Goal: Information Seeking & Learning: Understand process/instructions

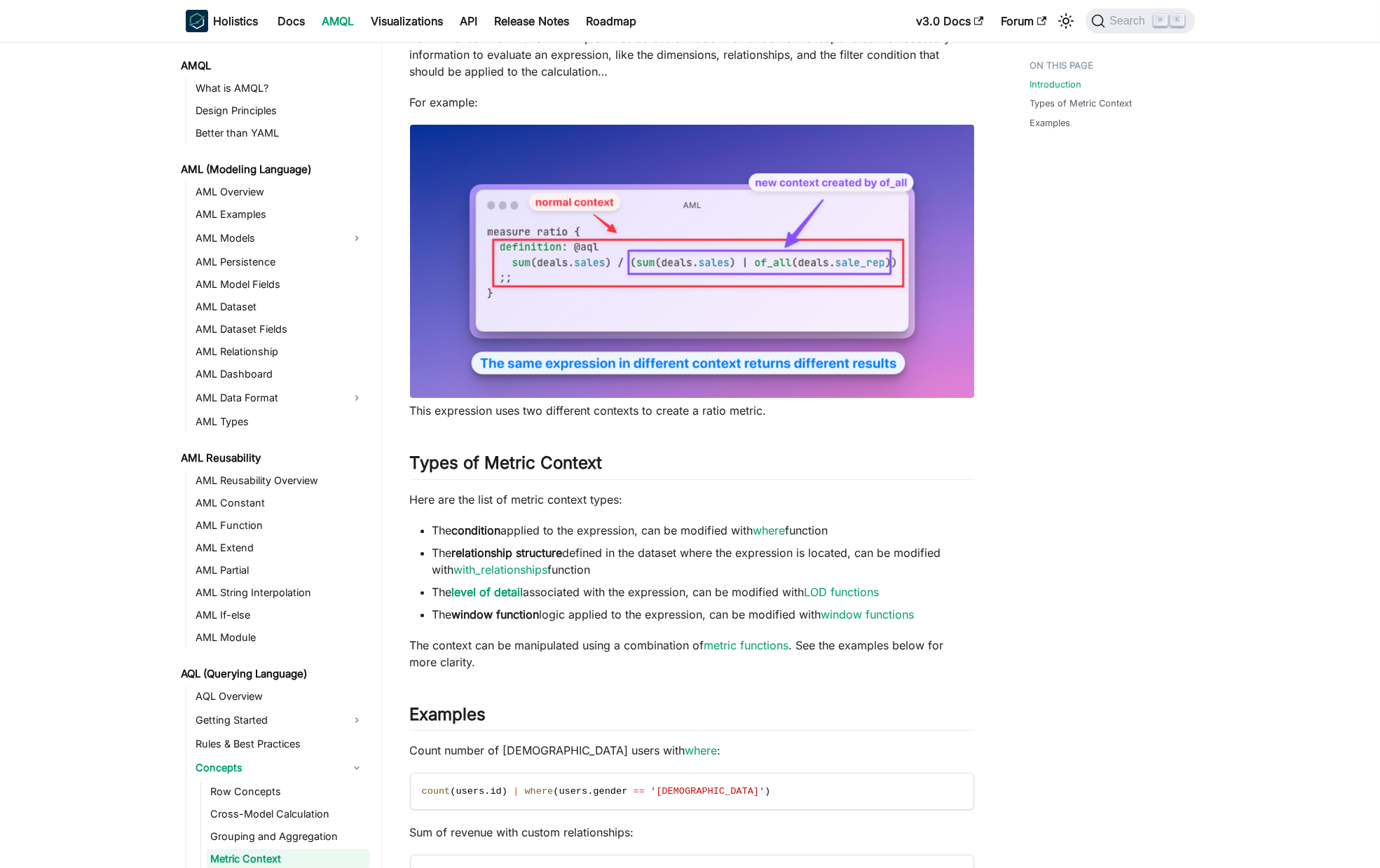
scroll to position [166, 0]
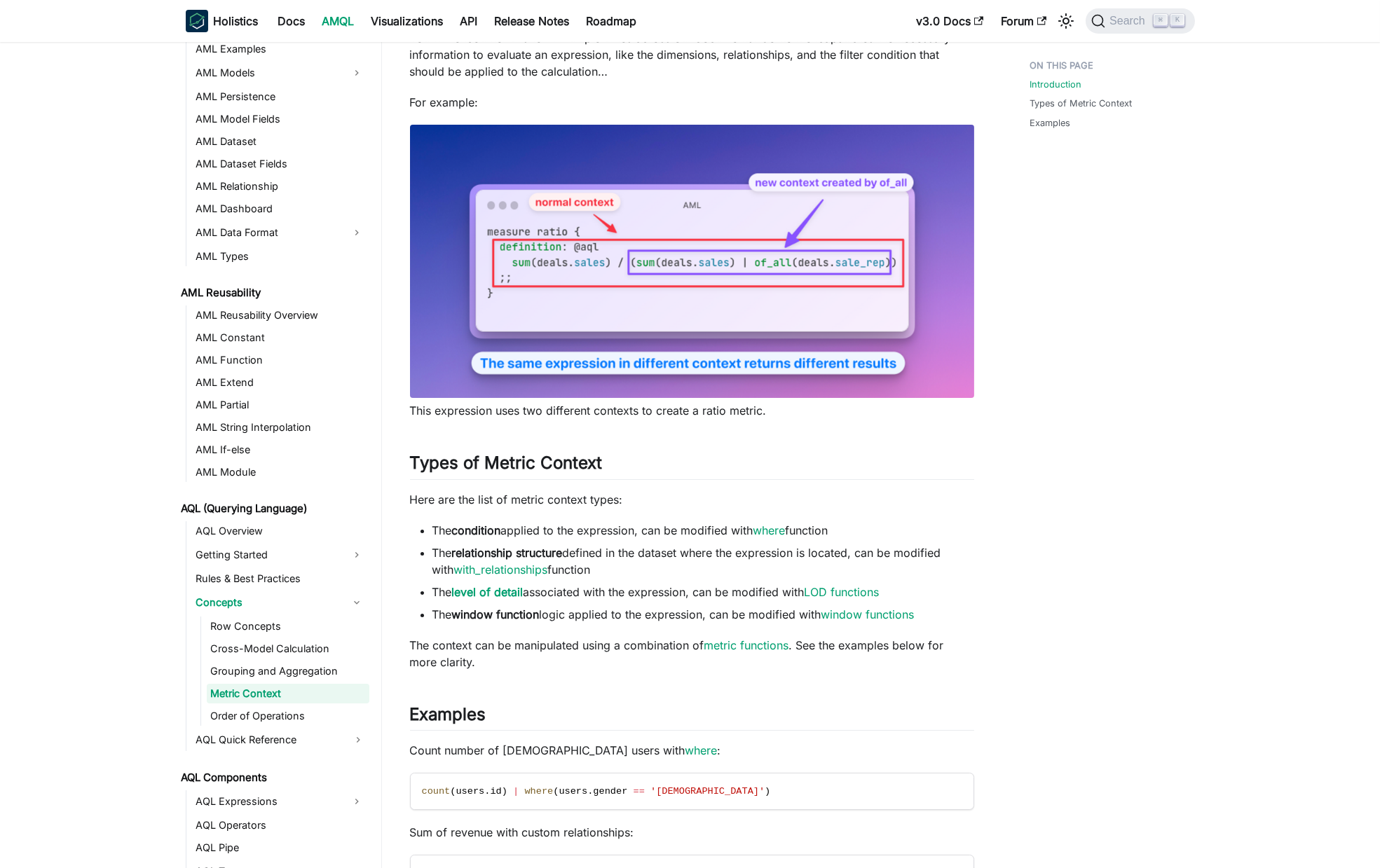
click at [540, 539] on ul "The condition applied to the expression, can be modified with where function Th…" at bounding box center [692, 572] width 564 height 101
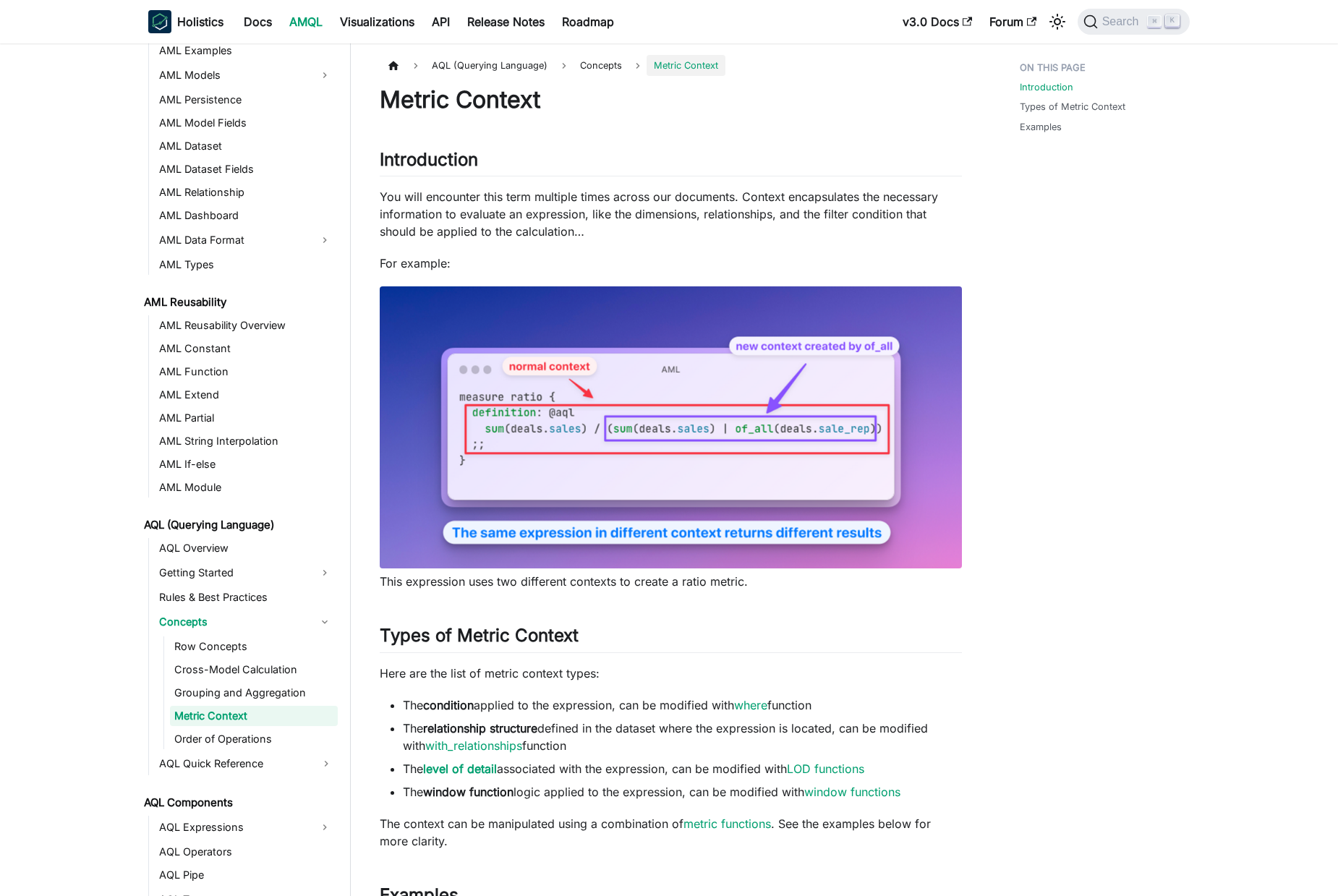
click at [1051, 620] on div "Introduction Types of Metric Context Examples" at bounding box center [1098, 745] width 214 height 1381
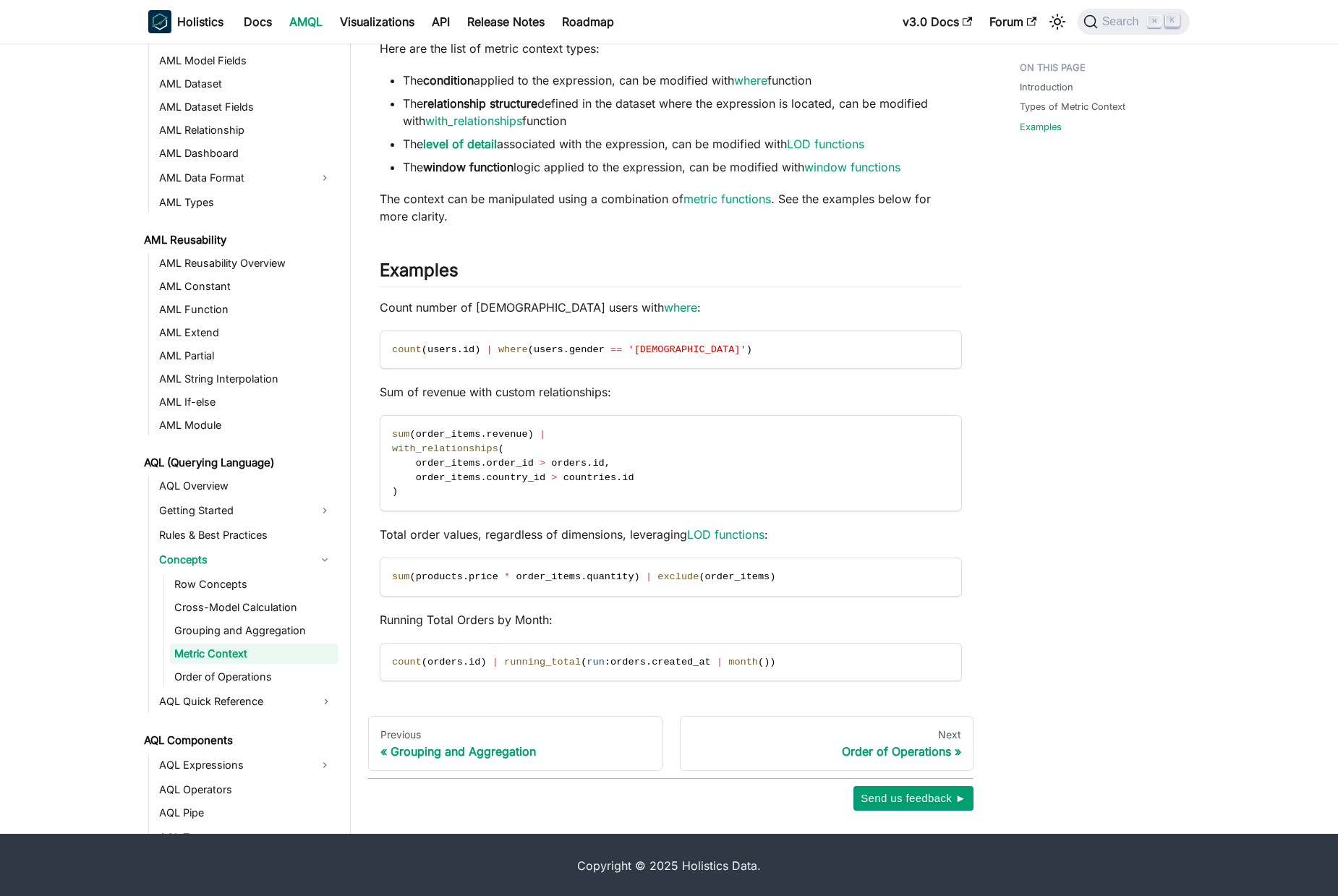
scroll to position [626, 0]
click at [905, 729] on div "Next" at bounding box center [827, 734] width 270 height 13
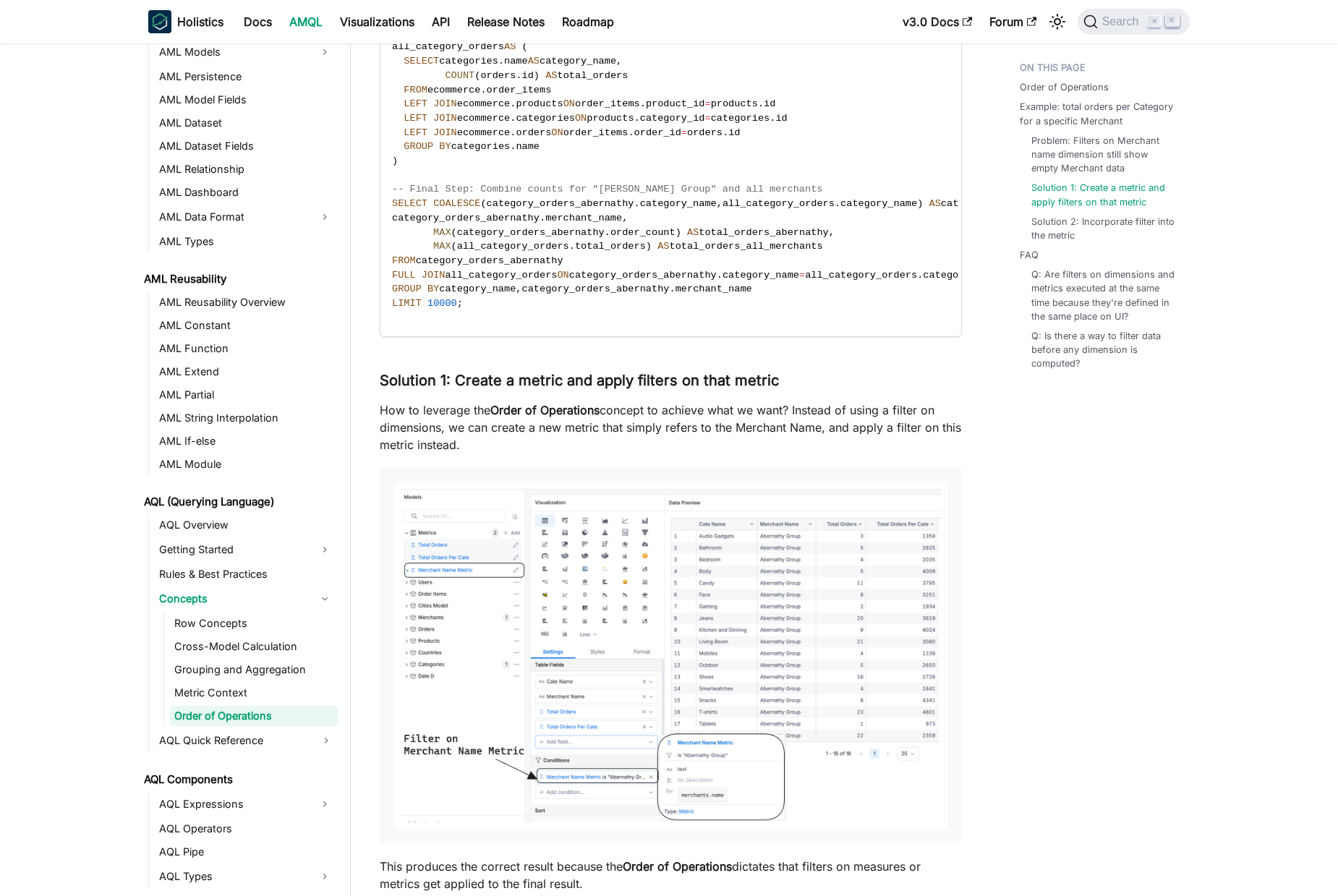
scroll to position [3314, 0]
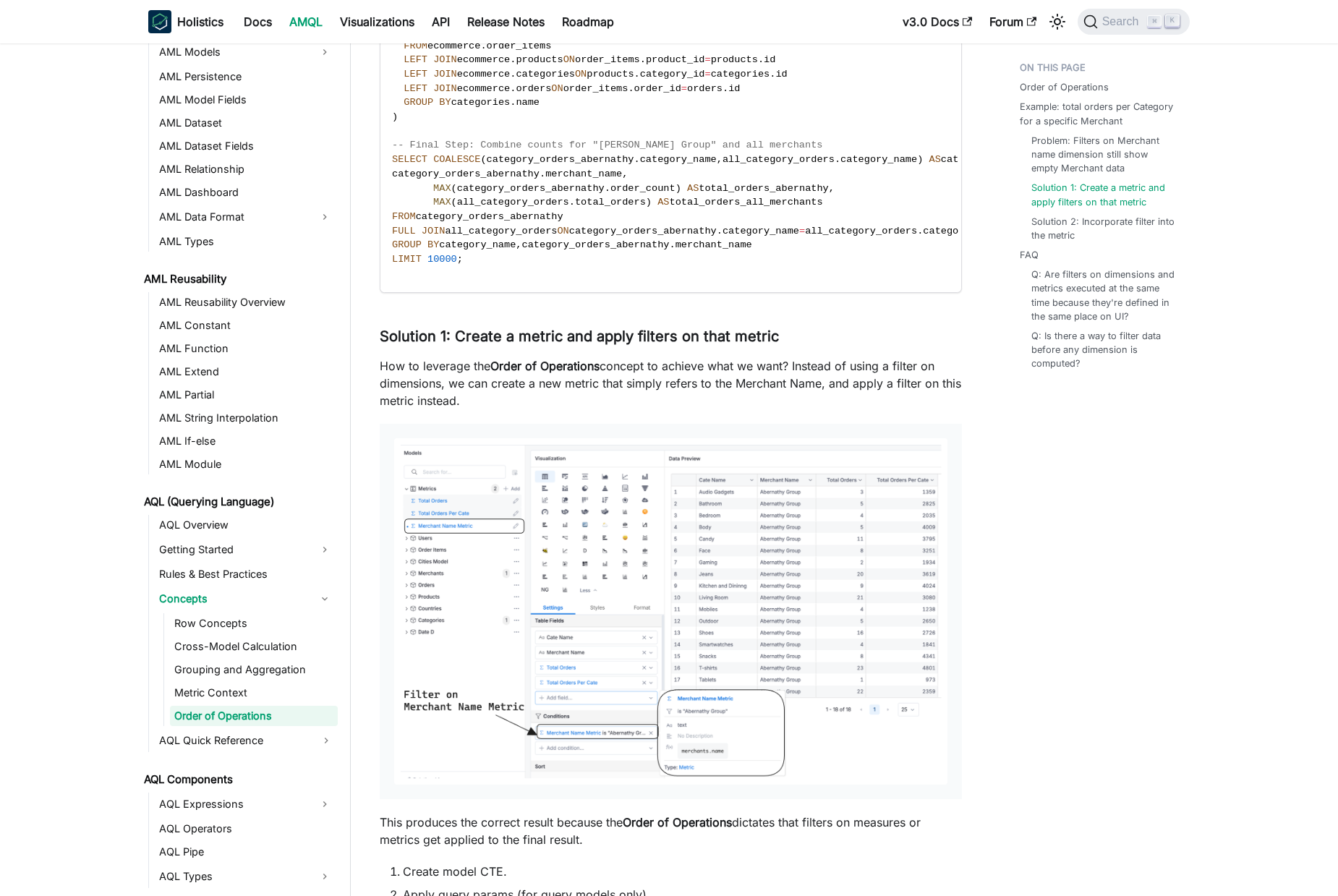
click at [1061, 686] on div "Order of Operations Example: total orders per Category for a specific Merchant …" at bounding box center [1098, 599] width 214 height 7716
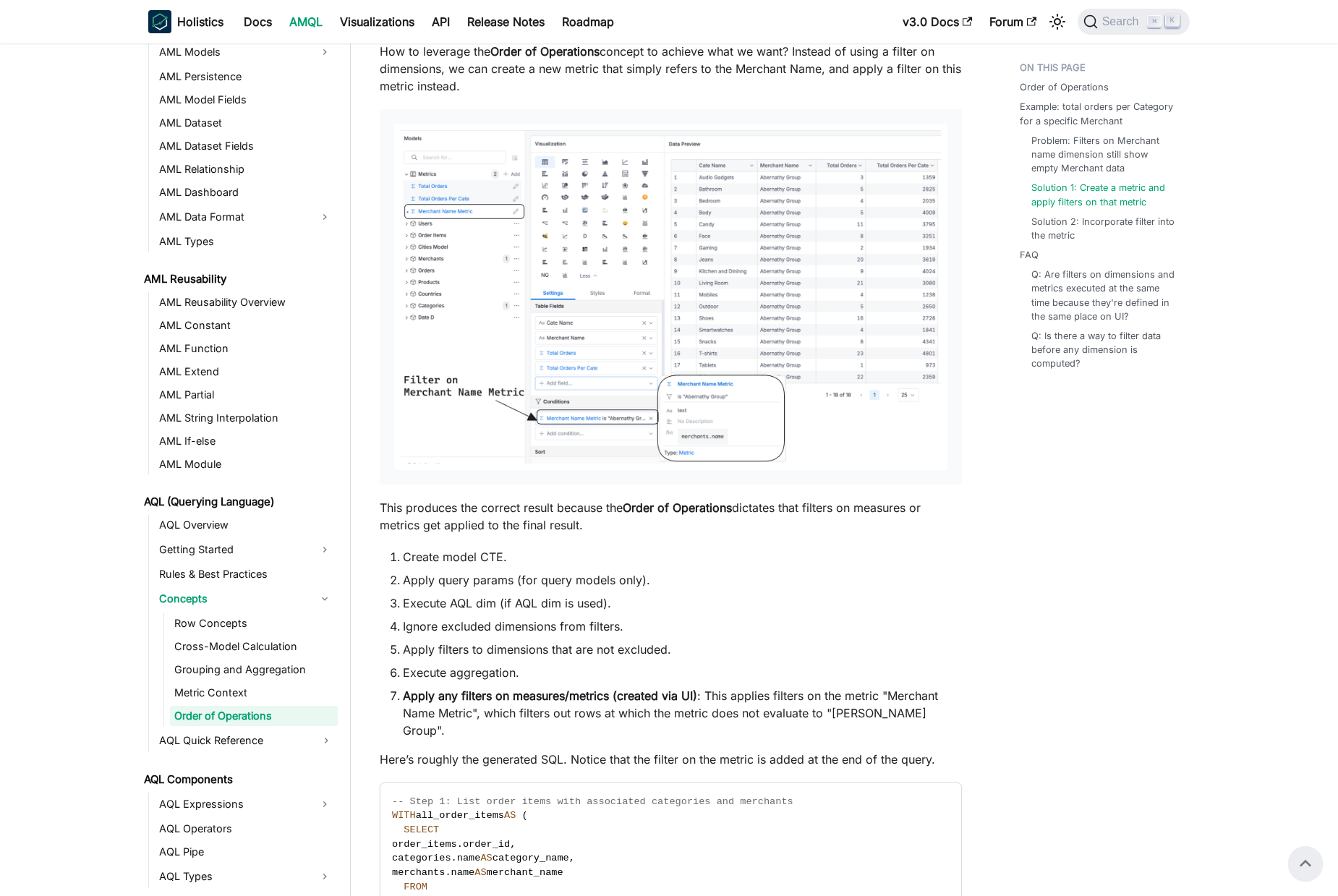
scroll to position [3623, 0]
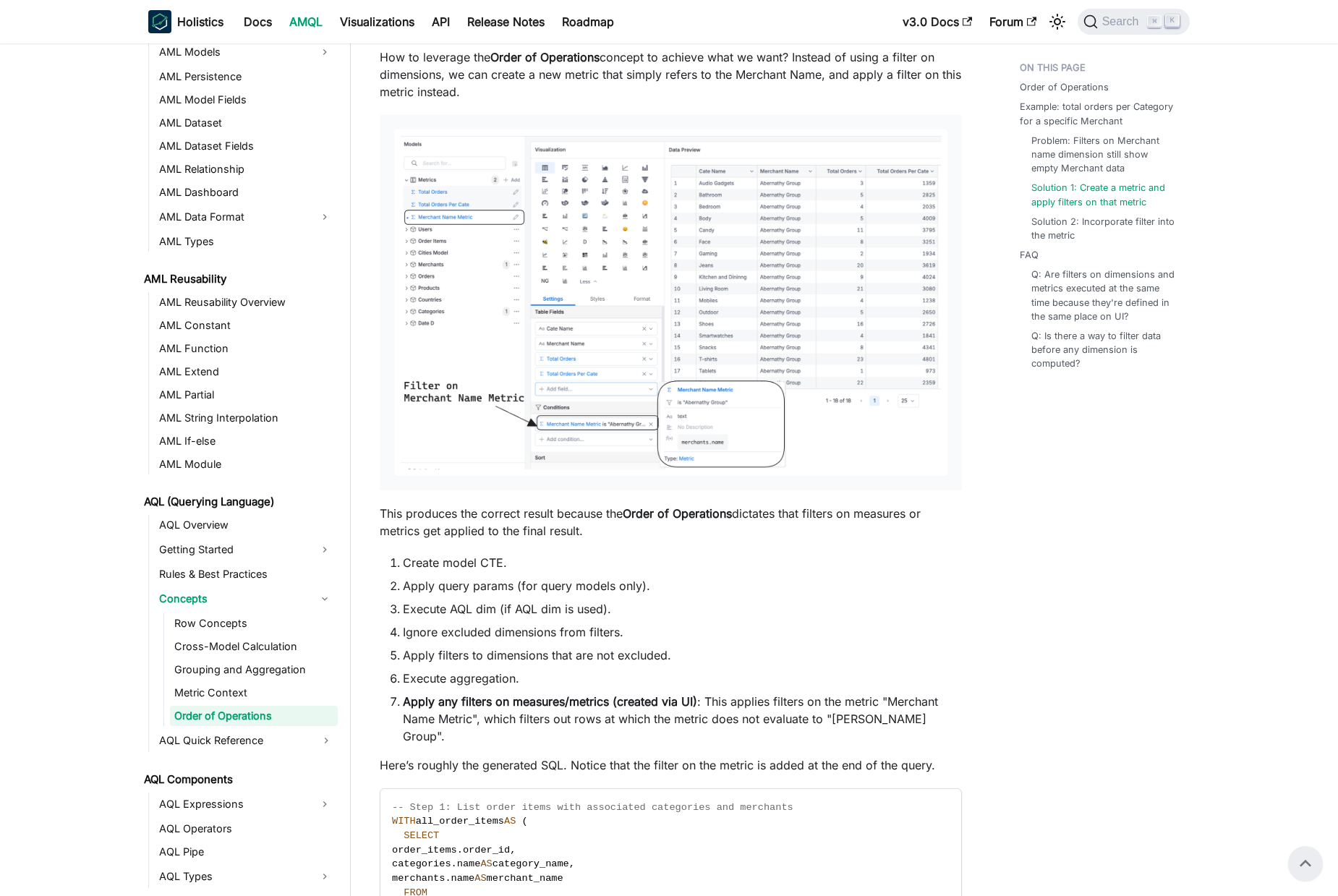
click at [582, 420] on img at bounding box center [670, 302] width 553 height 346
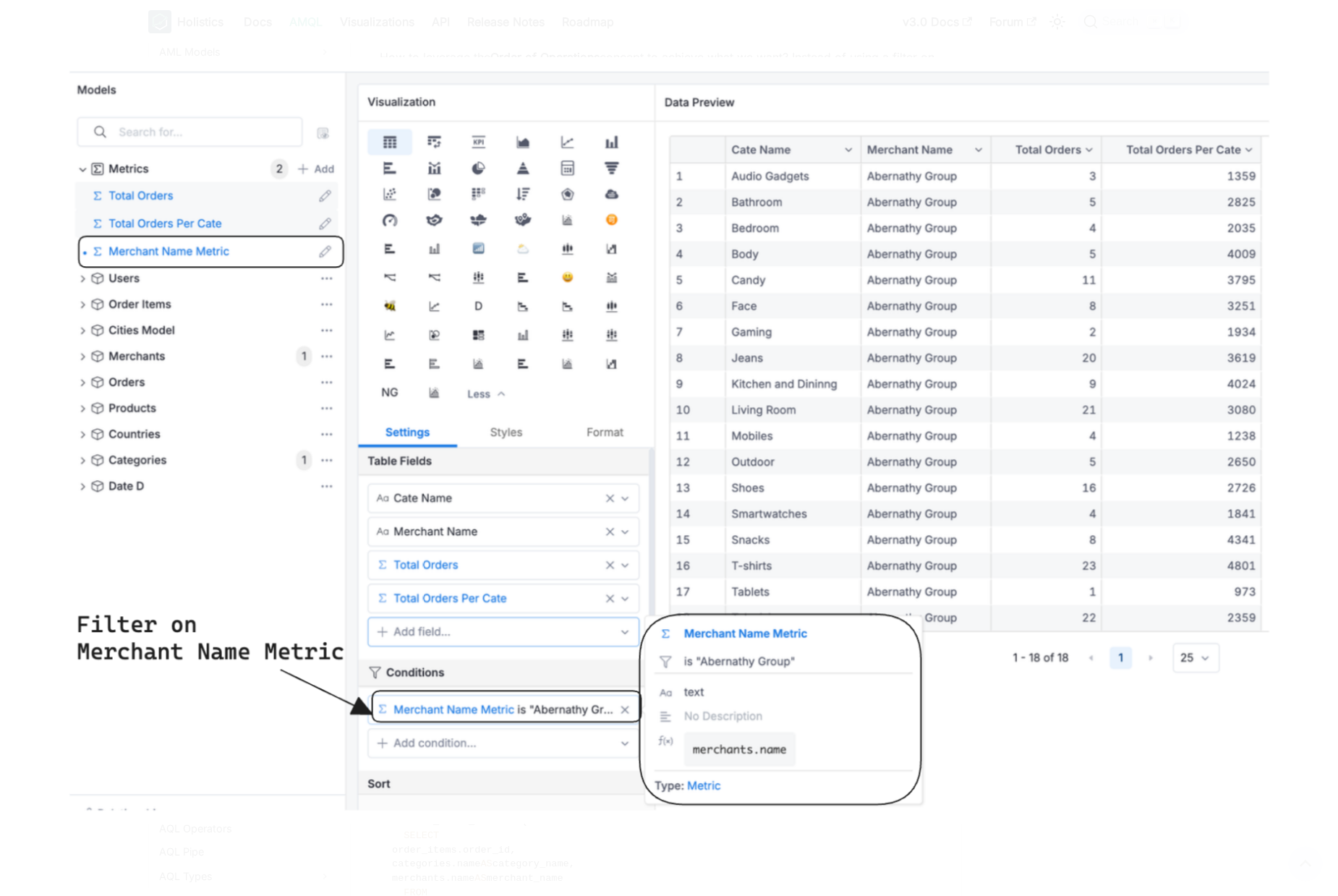
click at [409, 580] on img at bounding box center [669, 442] width 1227 height 768
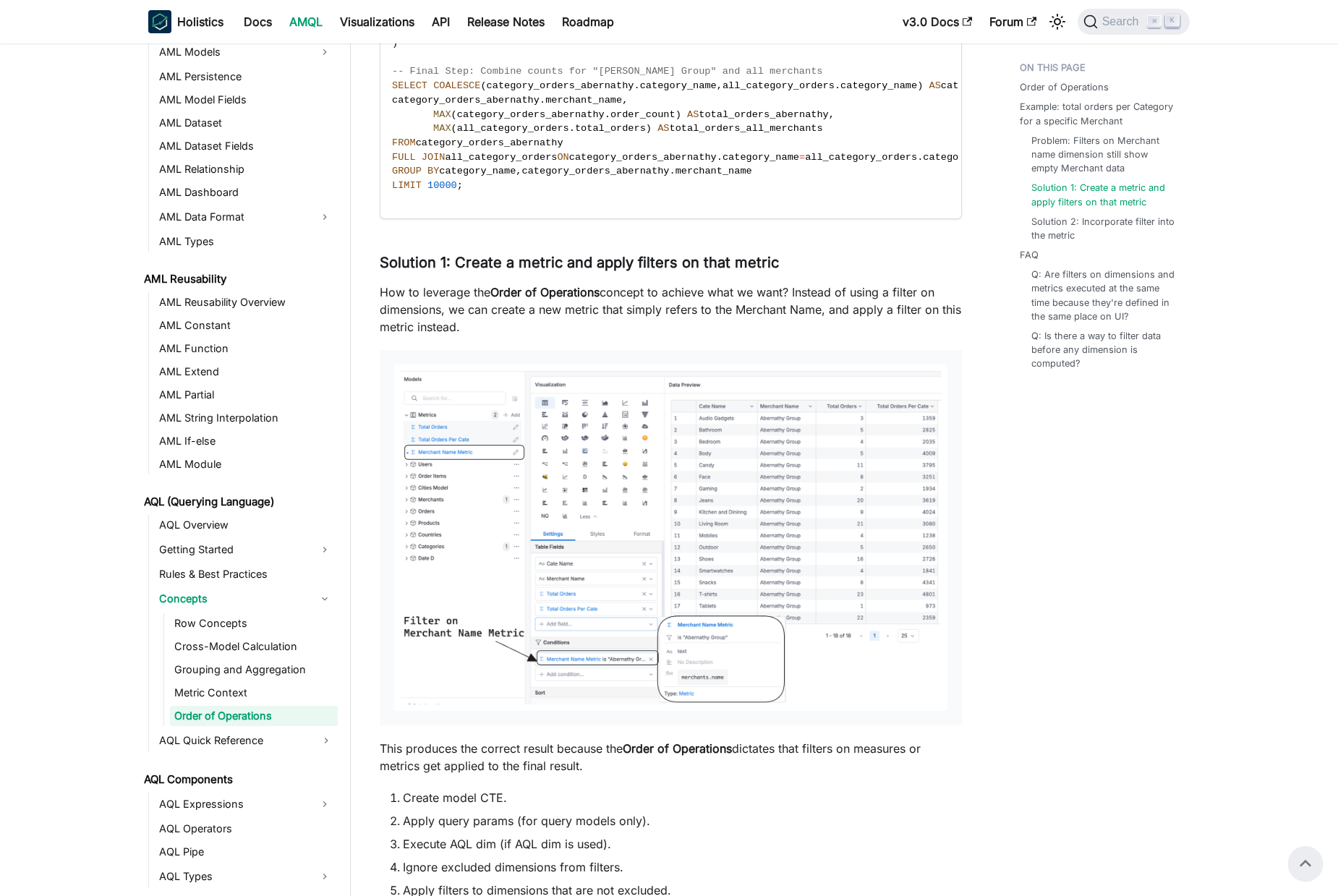
scroll to position [3386, 0]
click at [506, 547] on img at bounding box center [670, 539] width 553 height 346
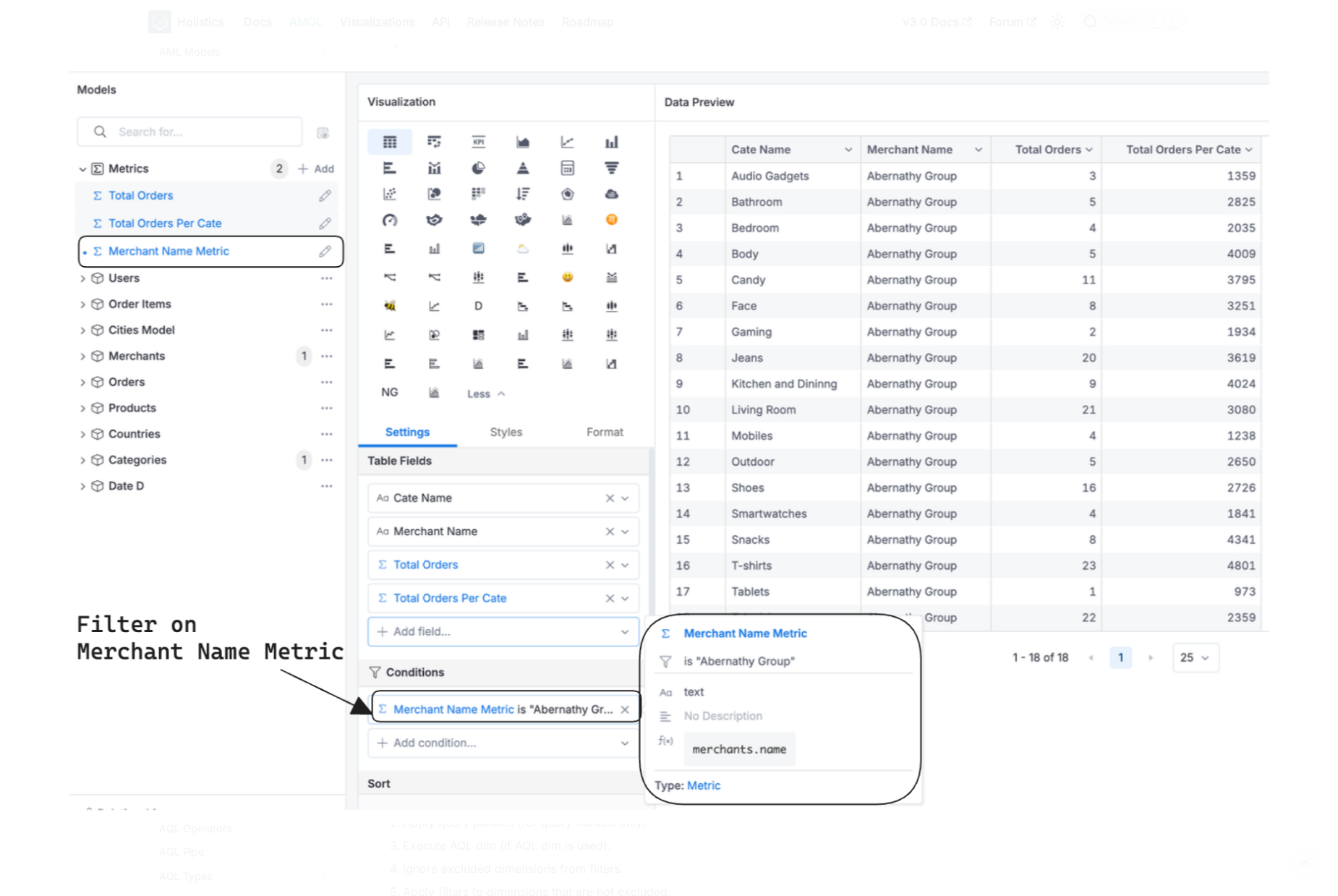
click at [584, 542] on img at bounding box center [669, 441] width 1227 height 768
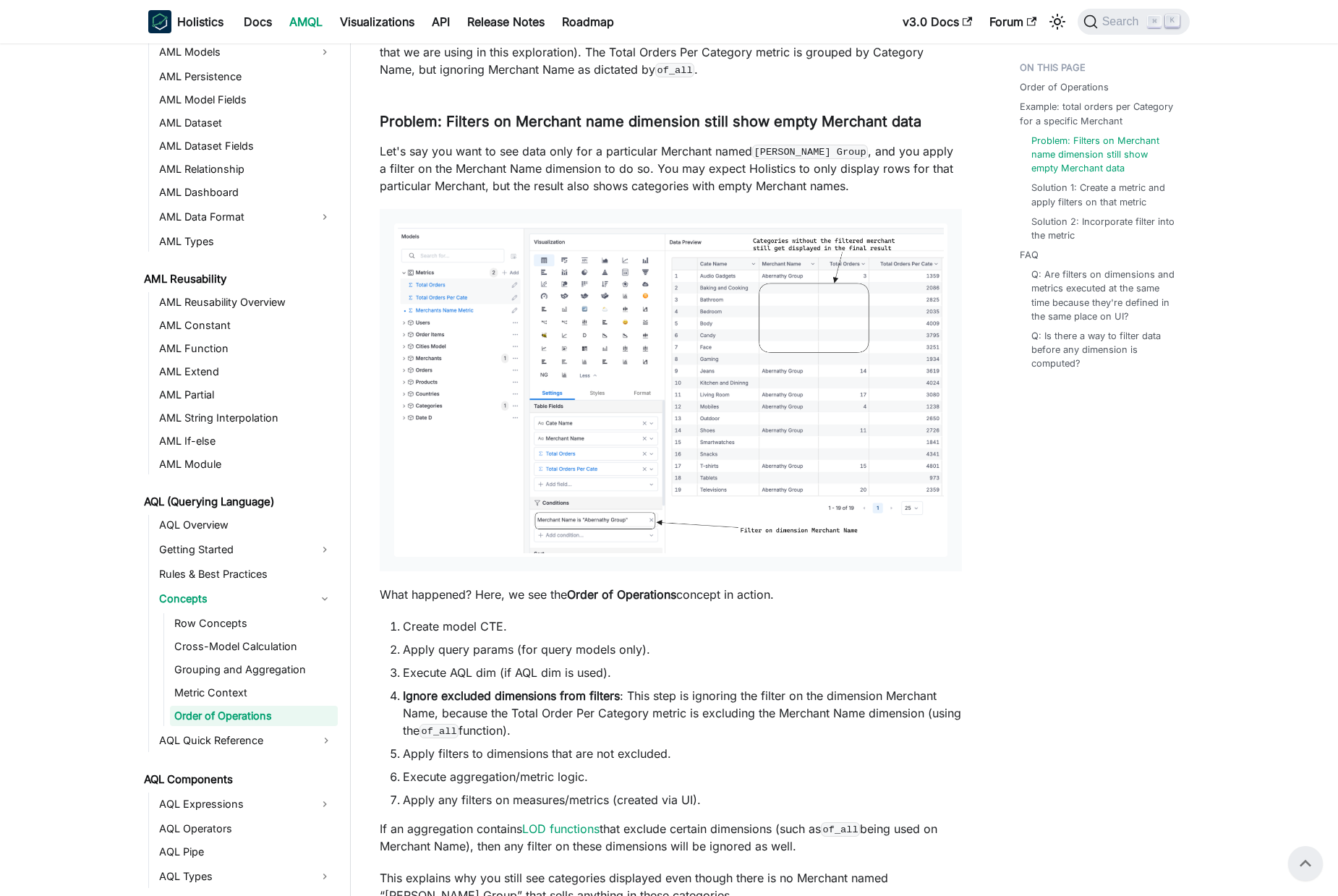
scroll to position [1746, 0]
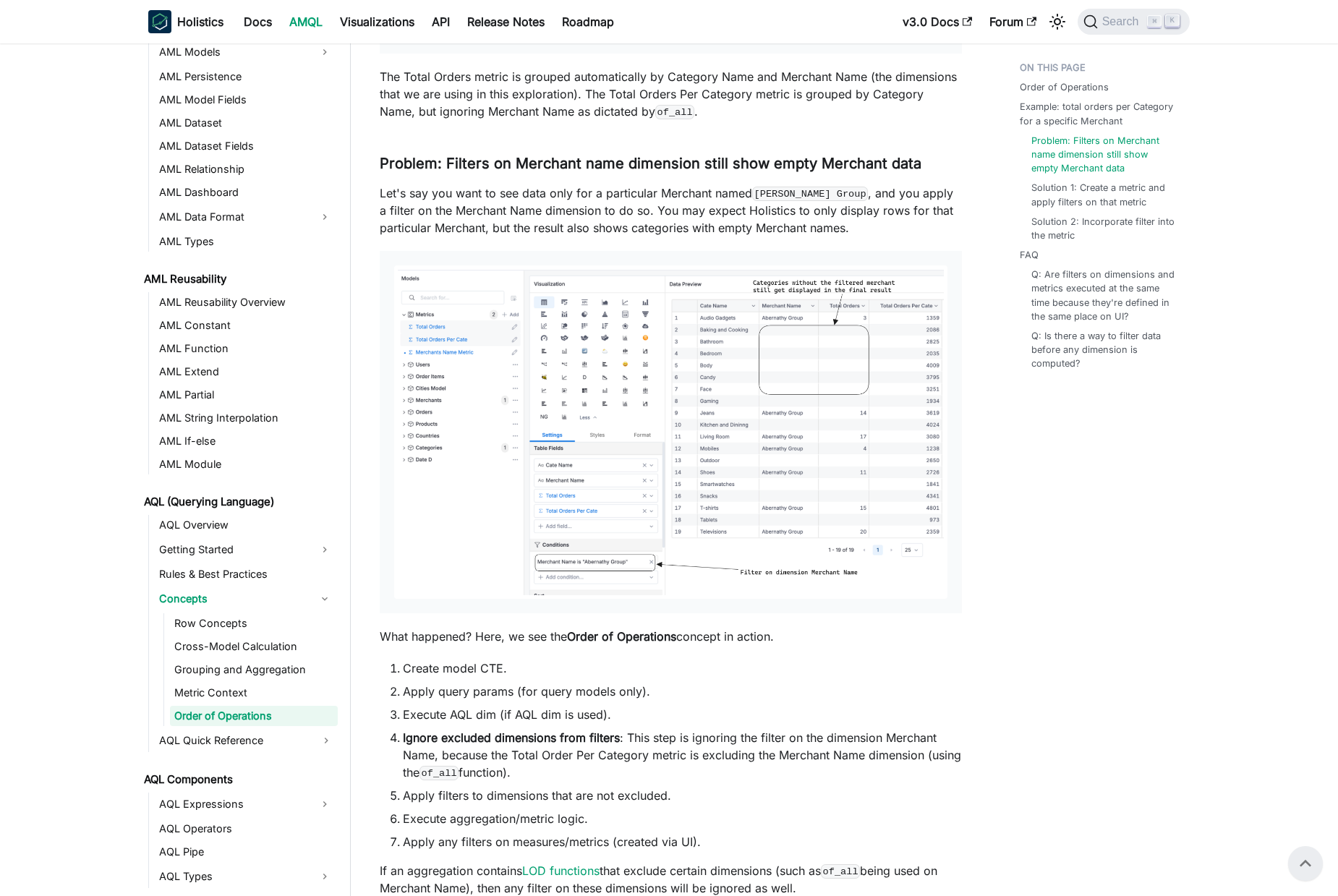
click at [582, 504] on img at bounding box center [670, 432] width 553 height 333
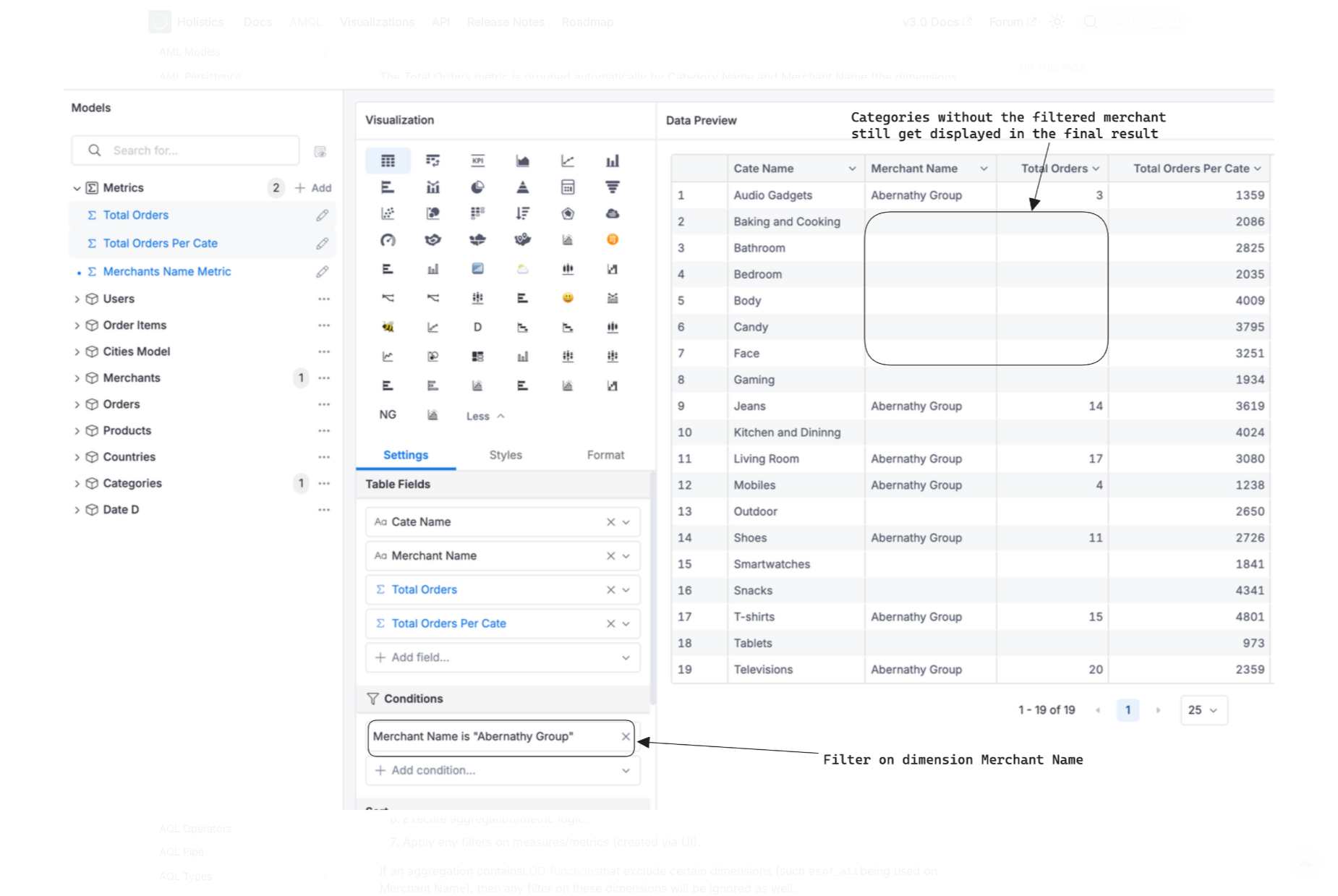
click at [627, 467] on img at bounding box center [669, 448] width 1227 height 739
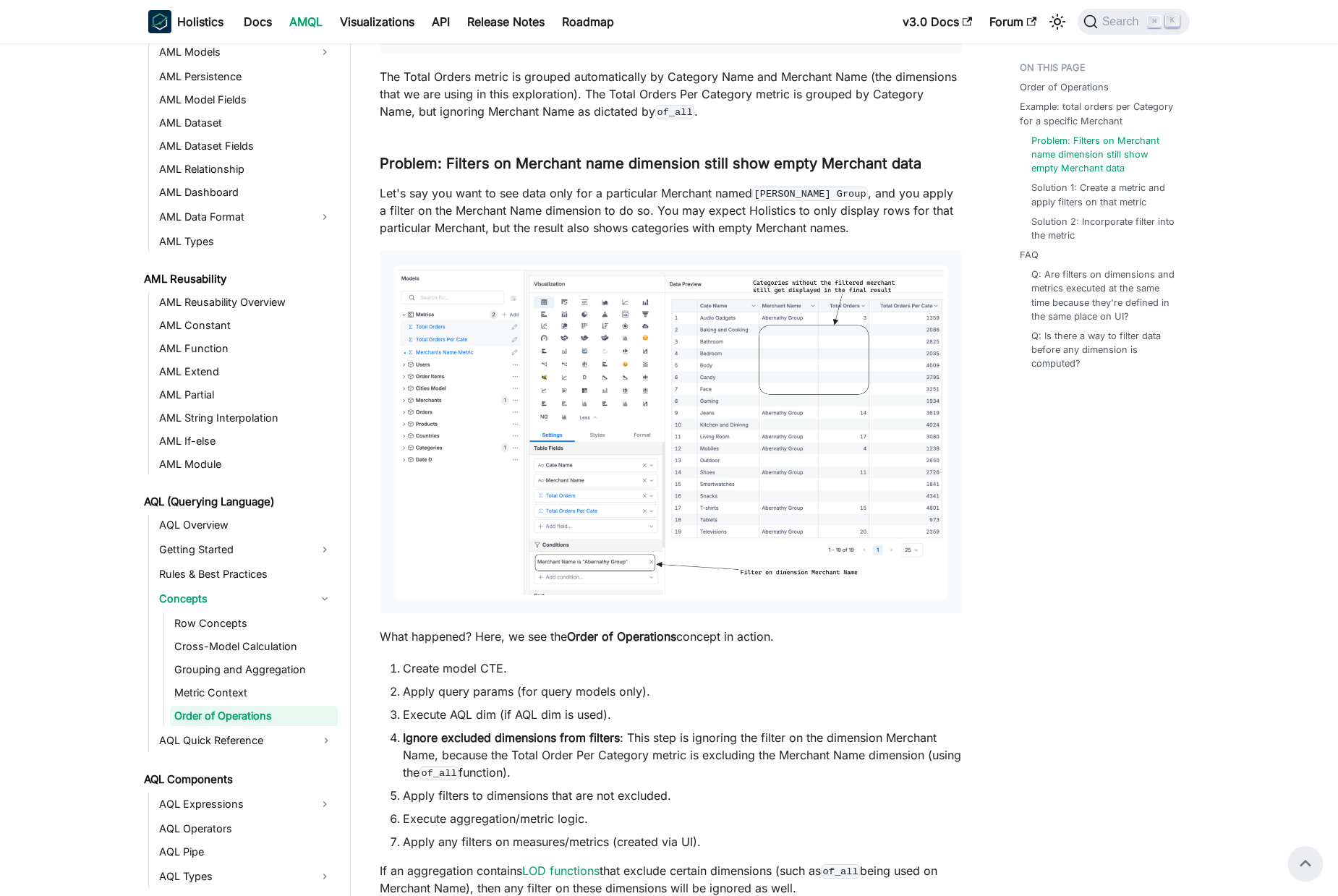
click at [749, 515] on img at bounding box center [670, 432] width 553 height 333
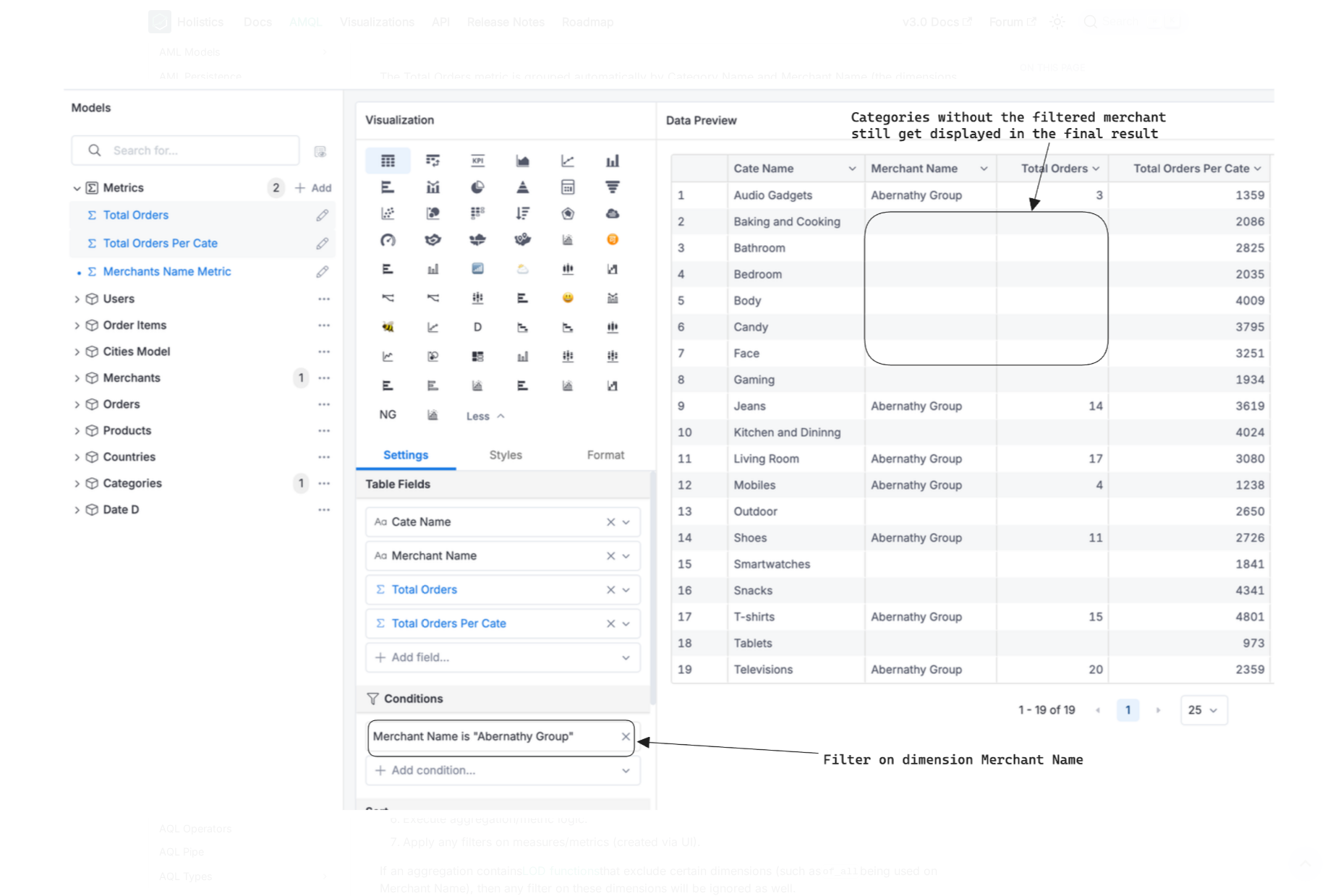
click at [618, 479] on img at bounding box center [669, 448] width 1227 height 739
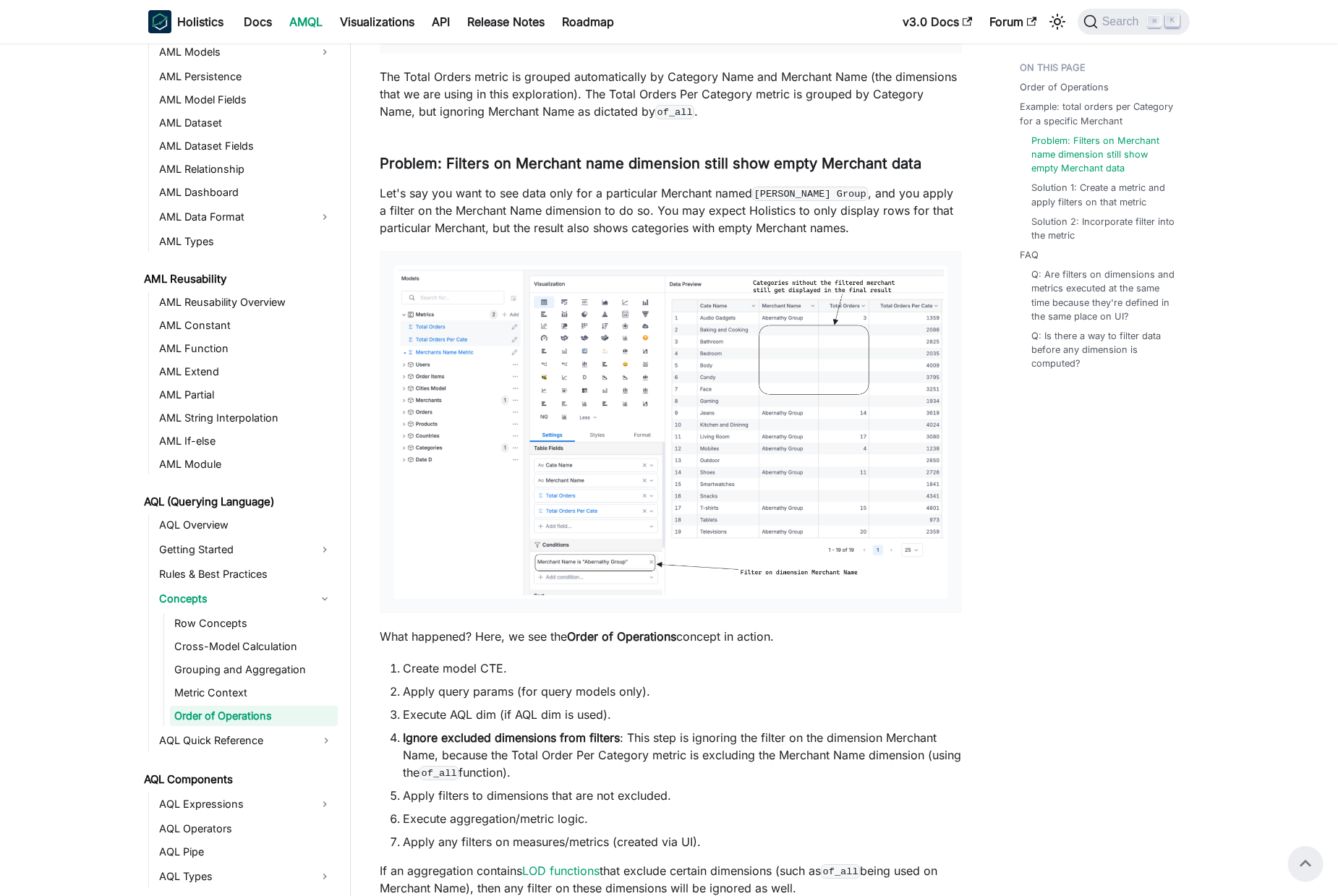
click at [572, 698] on li "Apply query params (for query models only)." at bounding box center [683, 692] width 559 height 17
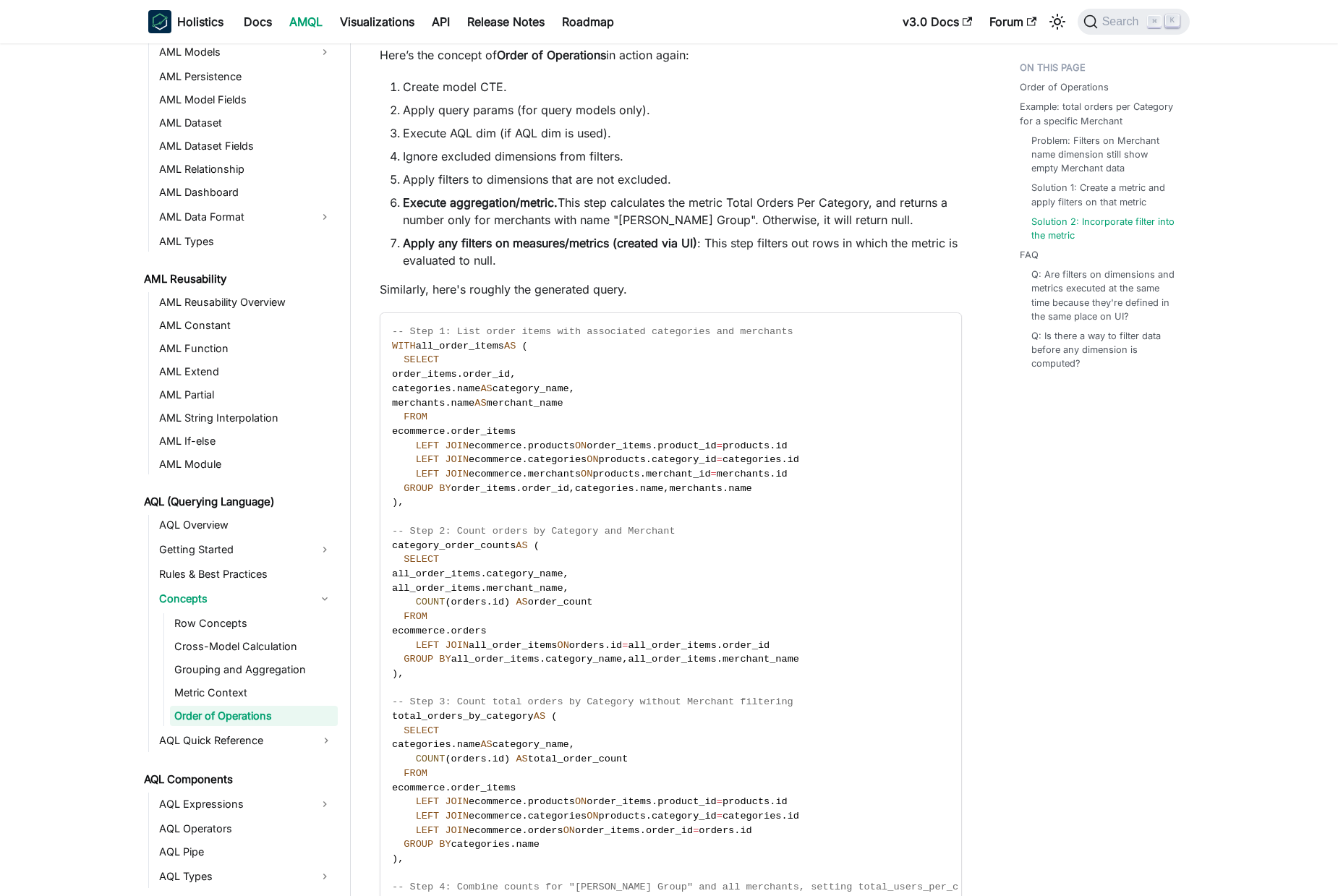
scroll to position [5990, 0]
click at [1067, 221] on link "Solution 2: Incorporate filter into the metric" at bounding box center [1107, 229] width 144 height 28
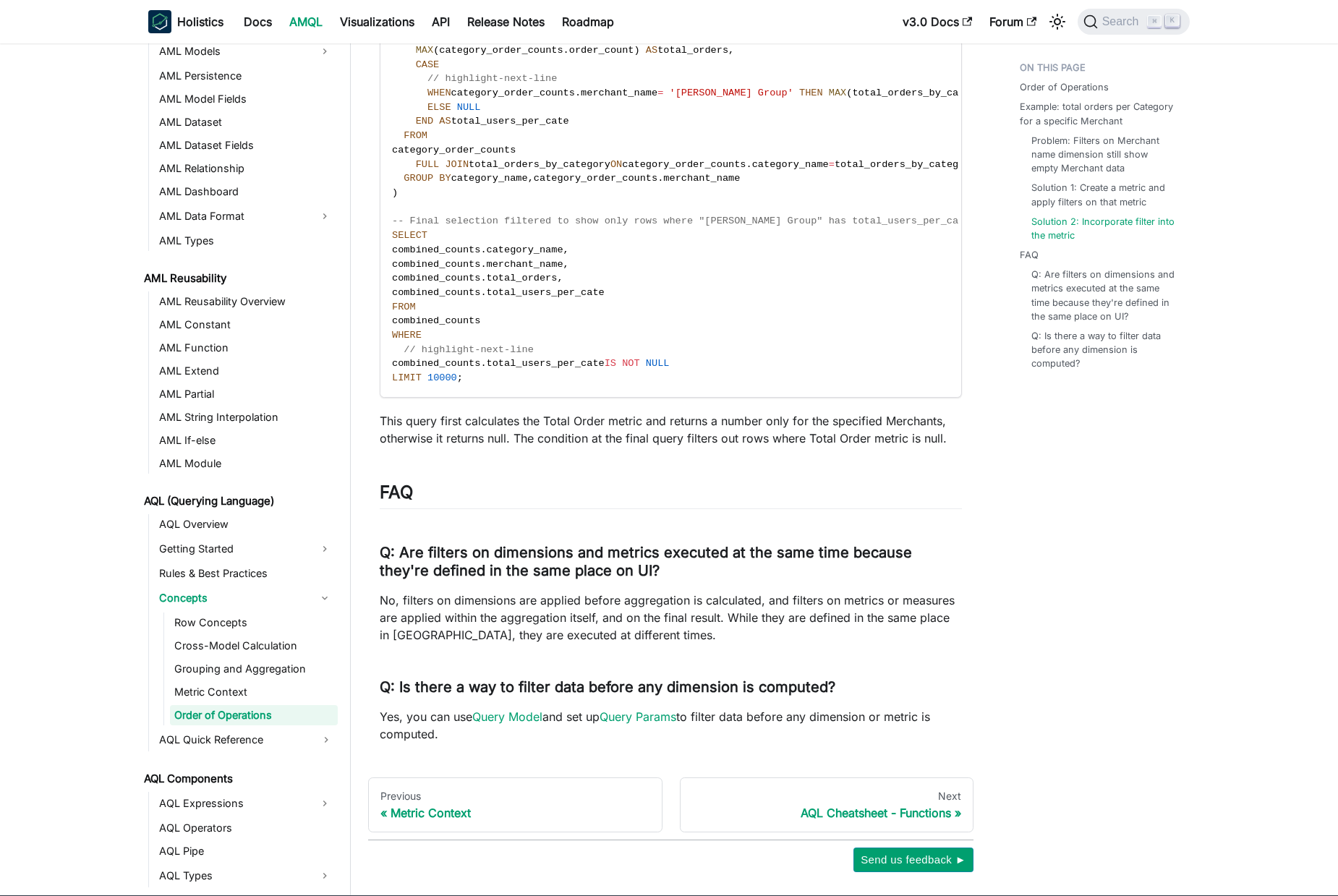
scroll to position [6966, 0]
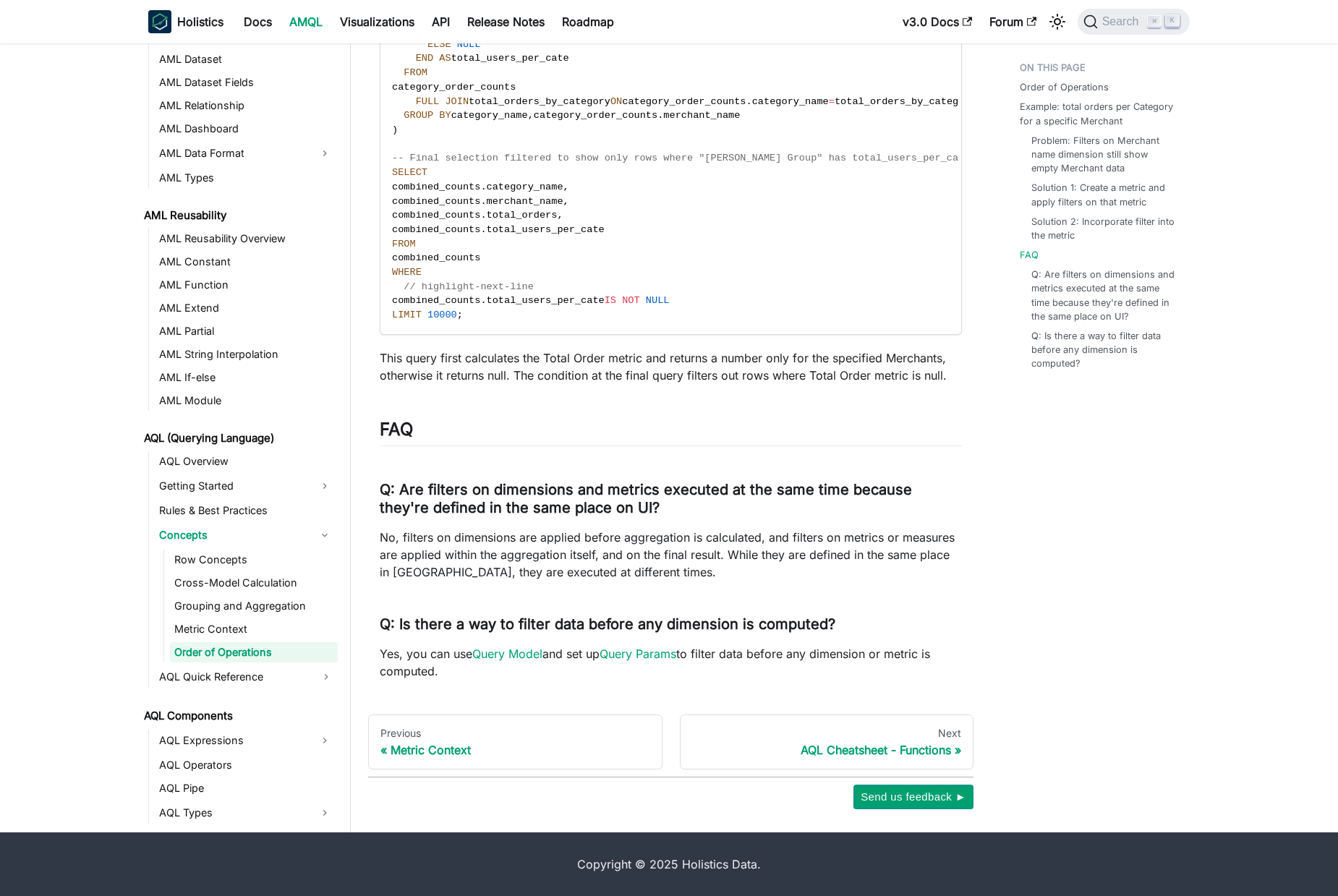
click at [560, 376] on p "This query first calculates the Total Order metric and returns a number only fo…" at bounding box center [671, 367] width 583 height 35
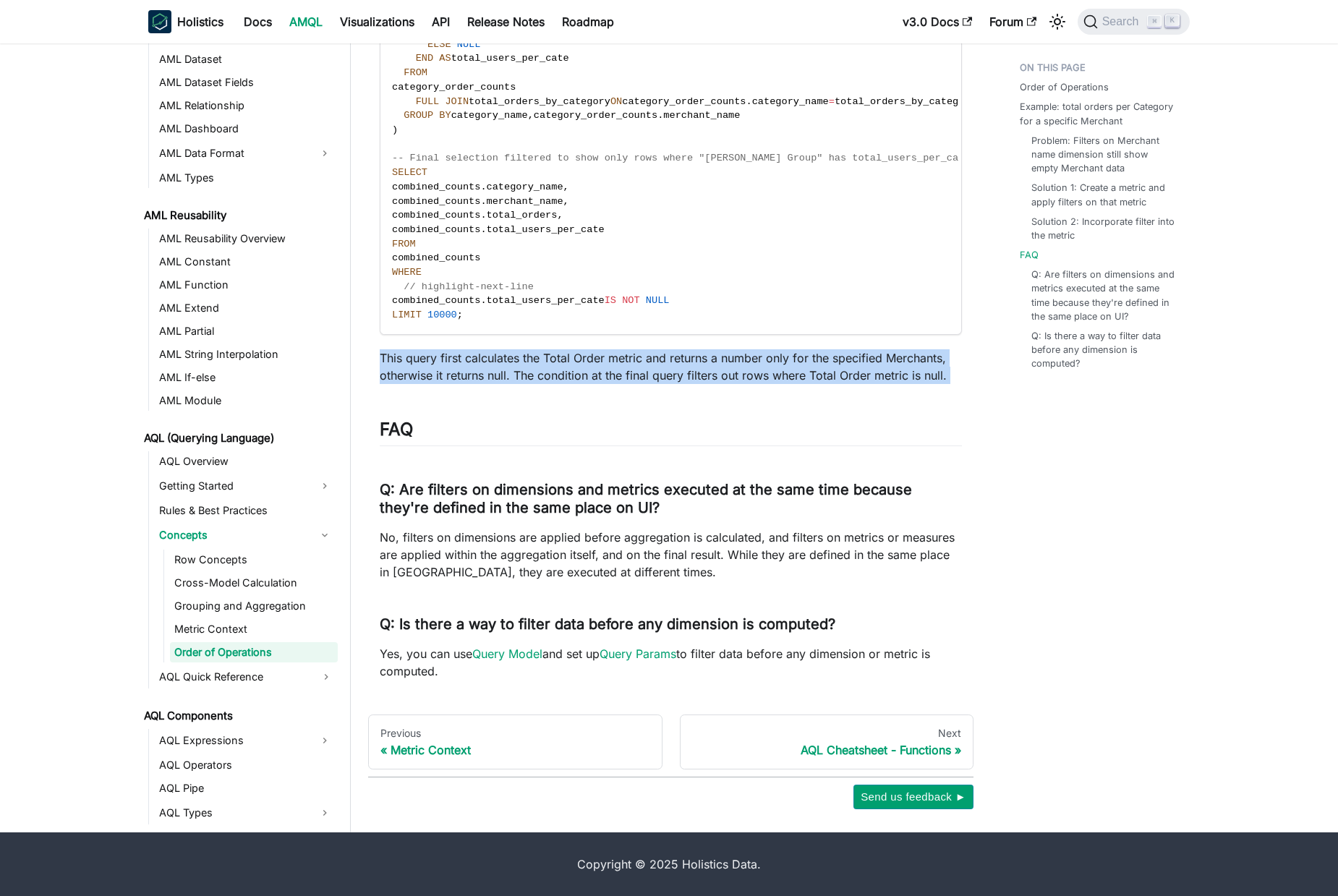
click at [560, 376] on p "This query first calculates the Total Order metric and returns a number only fo…" at bounding box center [671, 367] width 583 height 35
click at [594, 374] on p "This query first calculates the Total Order metric and returns a number only fo…" at bounding box center [671, 367] width 583 height 35
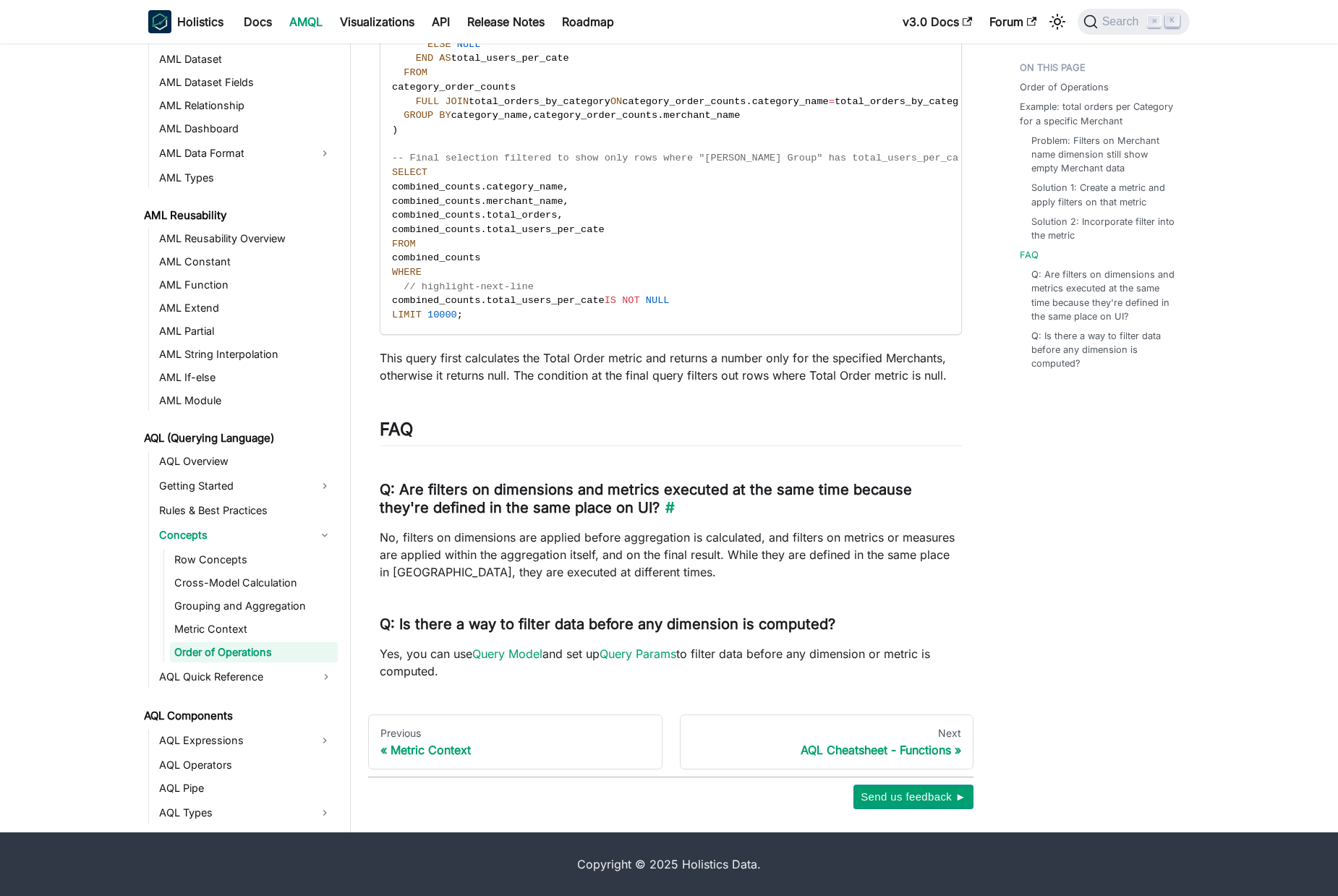
click at [398, 486] on h3 "Q: Are filters on dimensions and metrics executed at the same time because they…" at bounding box center [671, 499] width 583 height 36
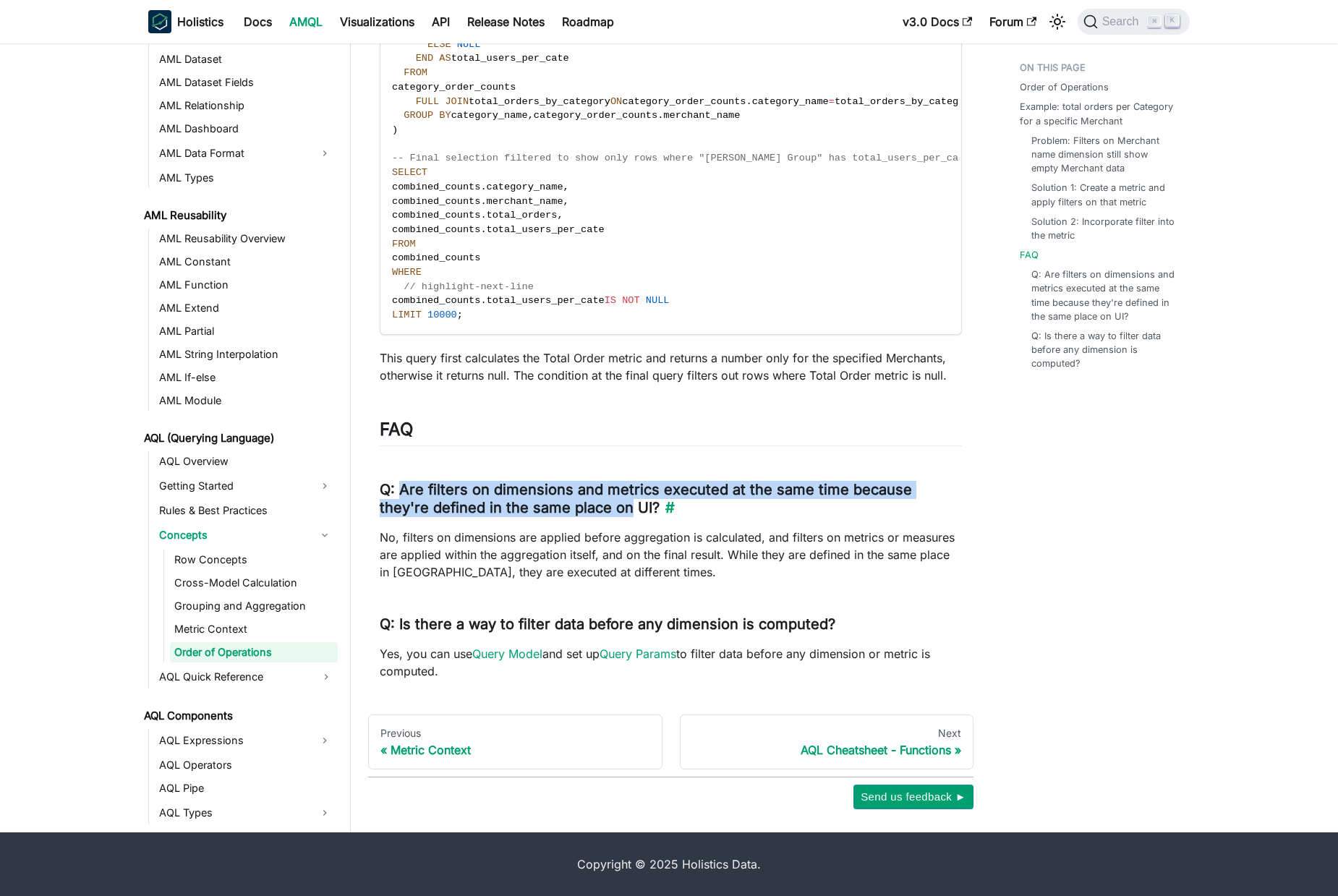
drag, startPoint x: 398, startPoint y: 486, endPoint x: 548, endPoint y: 492, distance: 150.1
click at [611, 500] on h3 "Q: Are filters on dimensions and metrics executed at the same time because they…" at bounding box center [671, 499] width 583 height 36
click at [548, 492] on h3 "Q: Are filters on dimensions and metrics executed at the same time because they…" at bounding box center [671, 499] width 583 height 36
